Goal: Task Accomplishment & Management: Use online tool/utility

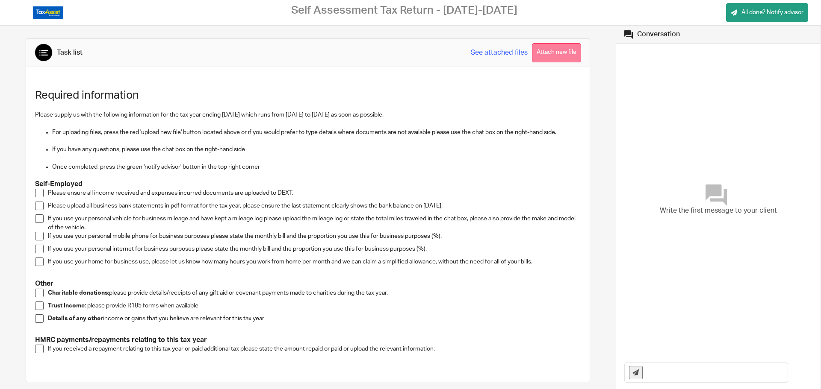
click at [549, 48] on button "Attach new file" at bounding box center [556, 52] width 49 height 19
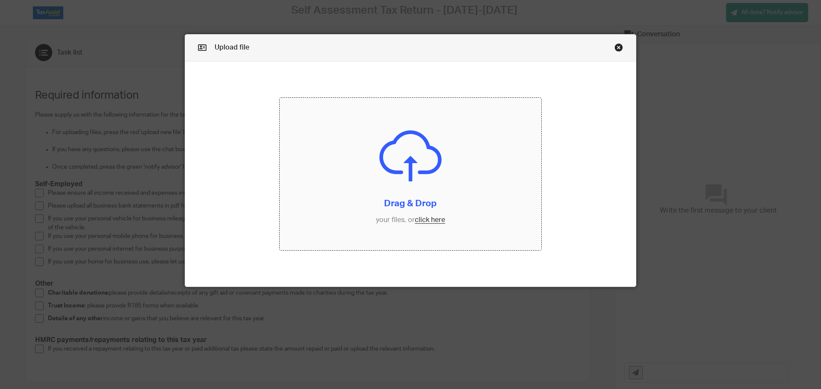
click at [427, 221] on input "file" at bounding box center [411, 174] width 262 height 153
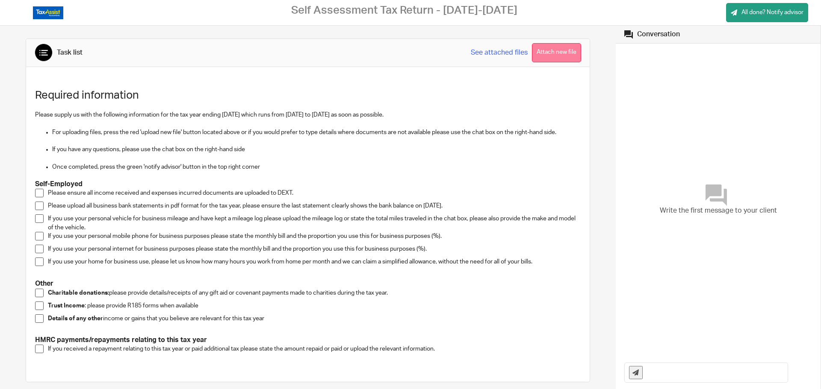
click at [548, 52] on button "Attach new file" at bounding box center [556, 52] width 49 height 19
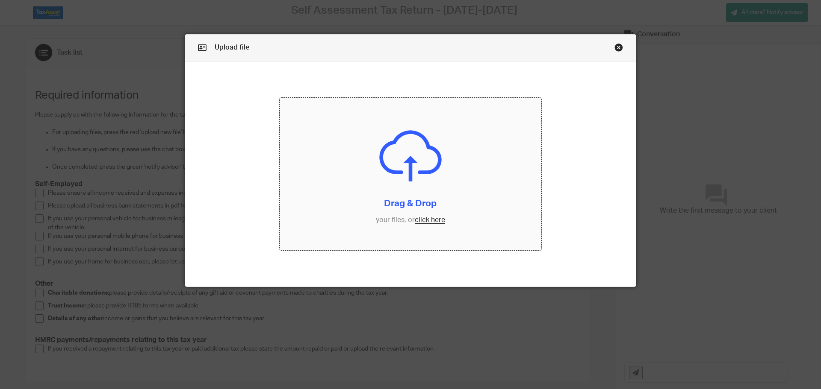
click at [432, 219] on input "file" at bounding box center [411, 174] width 262 height 153
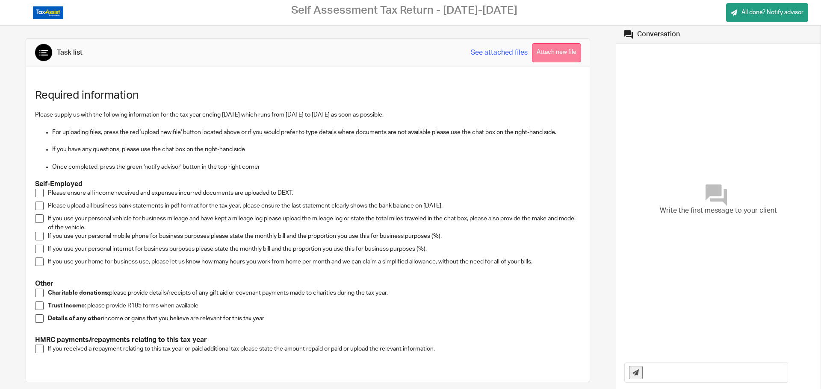
click at [547, 52] on button "Attach new file" at bounding box center [556, 52] width 49 height 19
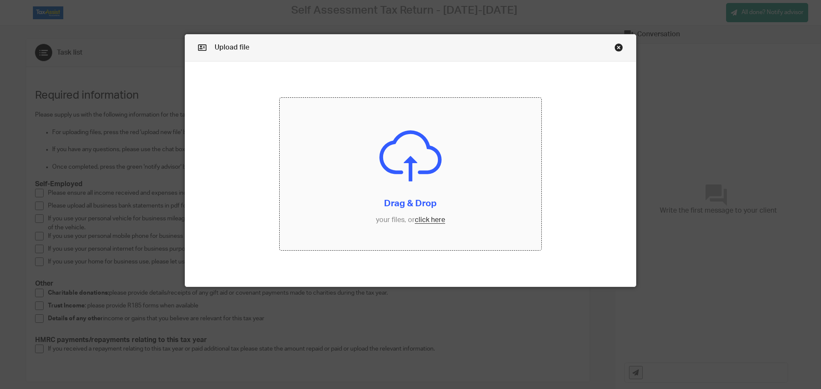
click at [421, 222] on input "file" at bounding box center [411, 174] width 262 height 153
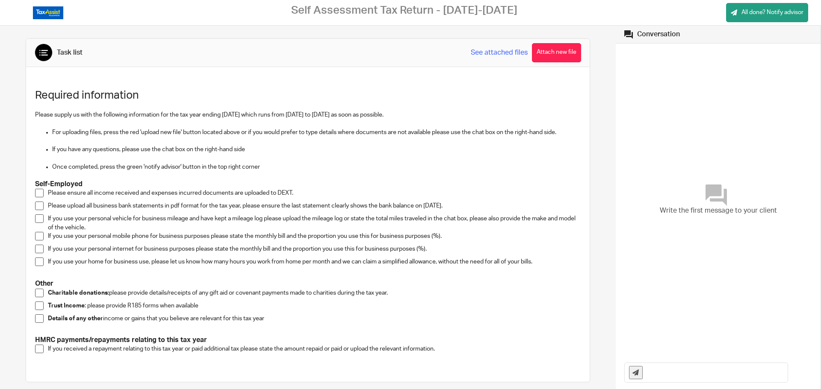
click at [486, 53] on link "See attached files" at bounding box center [499, 53] width 57 height 10
click at [476, 51] on link "See attached files" at bounding box center [499, 53] width 57 height 10
click at [39, 193] on span at bounding box center [39, 193] width 9 height 9
click at [40, 206] on span at bounding box center [39, 206] width 9 height 9
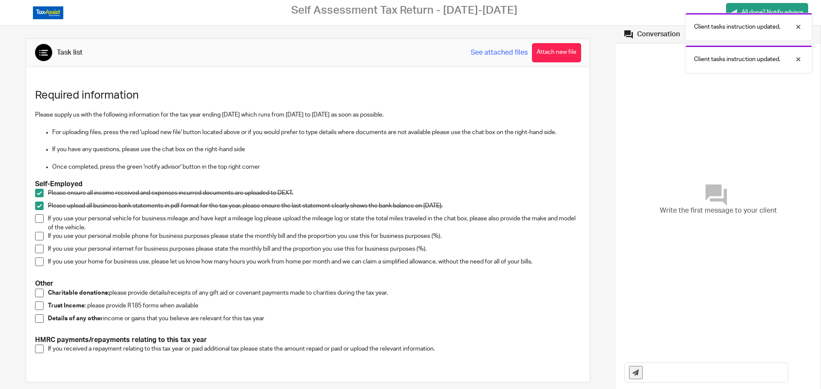
click at [36, 217] on span at bounding box center [39, 219] width 9 height 9
click at [39, 236] on span at bounding box center [39, 236] width 9 height 9
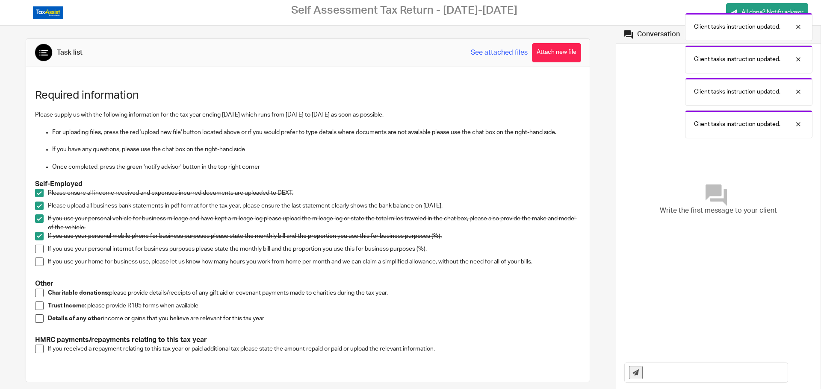
click at [41, 249] on span at bounding box center [39, 249] width 9 height 9
click at [39, 259] on span at bounding box center [39, 262] width 9 height 9
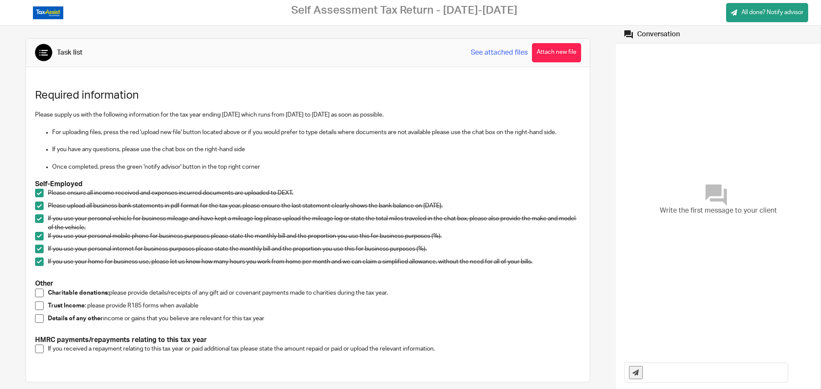
click at [41, 293] on span at bounding box center [39, 293] width 9 height 9
click at [39, 308] on span at bounding box center [39, 306] width 9 height 9
click at [753, 10] on span "All done? Notify advisor" at bounding box center [772, 12] width 62 height 9
